Goal: Obtain resource: Download file/media

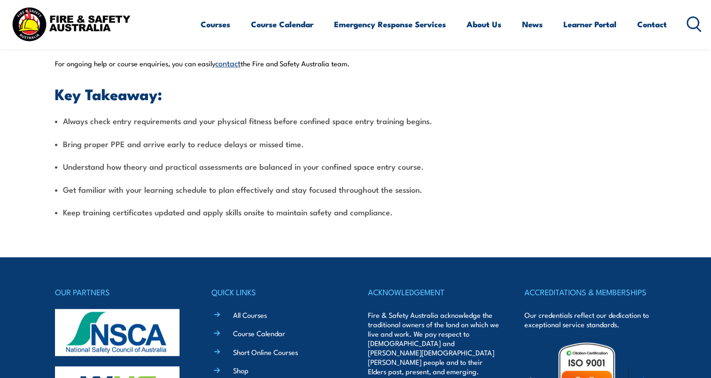
scroll to position [1057, 0]
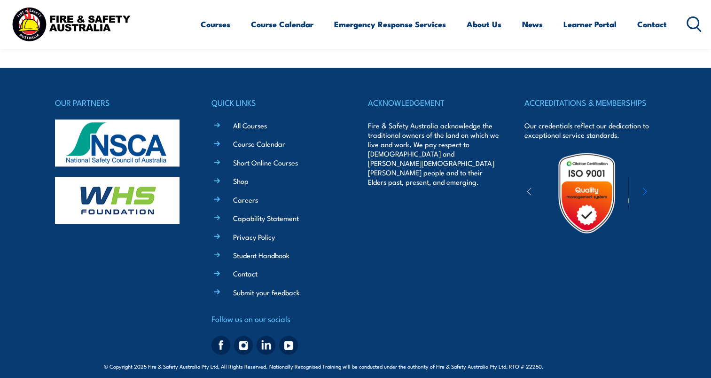
scroll to position [1057, 0]
